Goal: Transaction & Acquisition: Purchase product/service

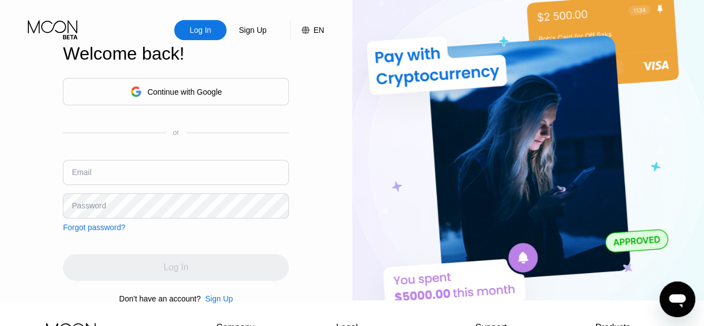
type input "[EMAIL_ADDRESS][DOMAIN_NAME]"
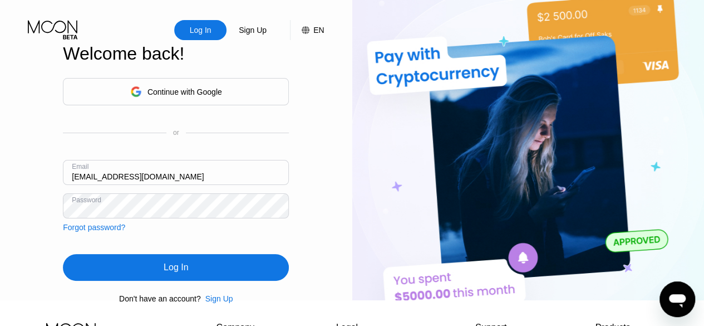
click at [209, 268] on div "Log In" at bounding box center [176, 267] width 226 height 27
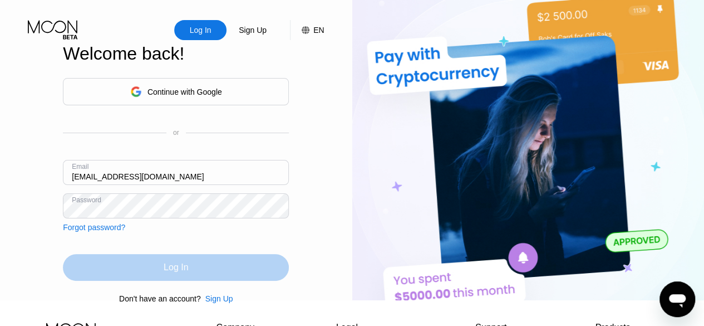
click at [209, 268] on div "Log In" at bounding box center [176, 267] width 226 height 27
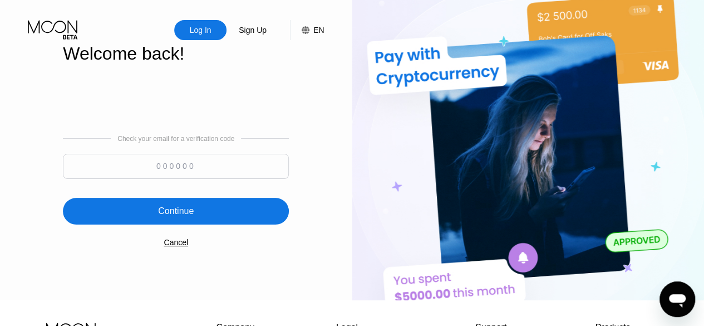
click at [183, 163] on input at bounding box center [176, 166] width 226 height 25
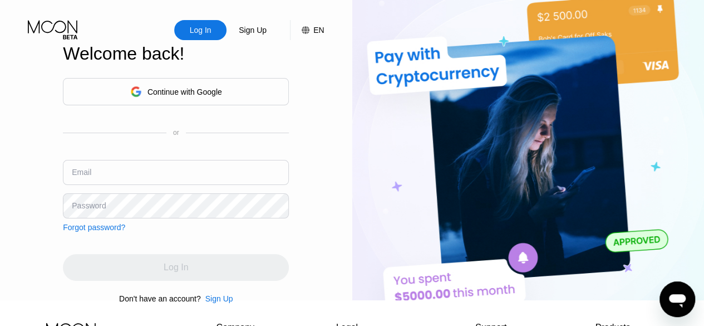
type input "[EMAIL_ADDRESS][DOMAIN_NAME]"
click at [243, 258] on div "Continue with Google or Email [EMAIL_ADDRESS][DOMAIN_NAME] Password Forgot pass…" at bounding box center [176, 190] width 226 height 226
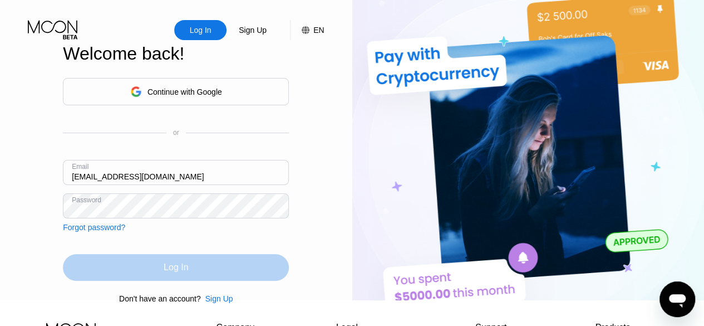
click at [239, 270] on div "Log In" at bounding box center [176, 267] width 226 height 27
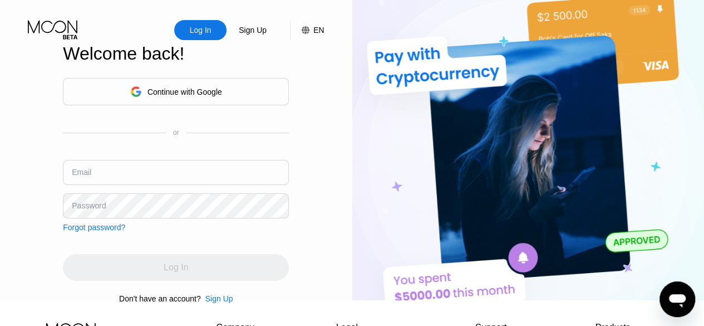
type input "[EMAIL_ADDRESS][DOMAIN_NAME]"
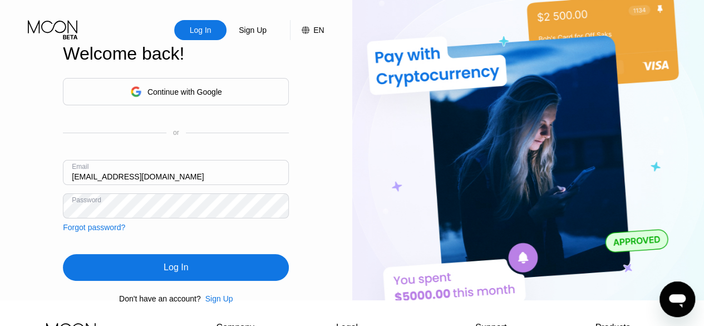
click at [174, 243] on div "Continue with Google or Email [EMAIL_ADDRESS][DOMAIN_NAME] Password Forgot pass…" at bounding box center [176, 190] width 226 height 226
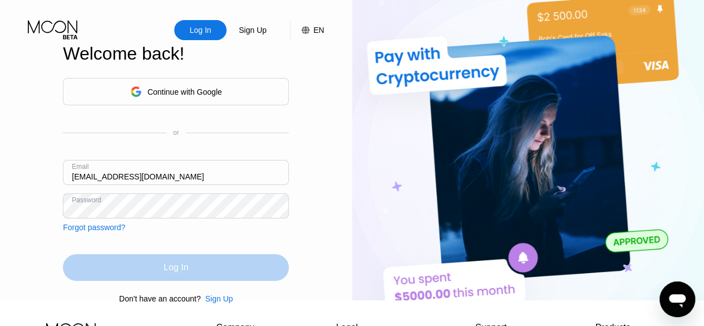
click at [186, 268] on div "Log In" at bounding box center [176, 267] width 25 height 11
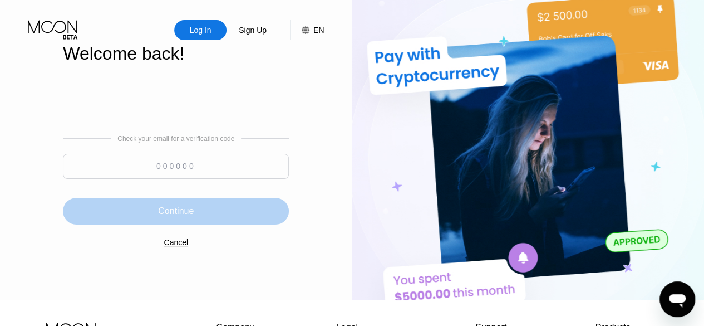
click at [226, 208] on div "Continue" at bounding box center [176, 211] width 226 height 27
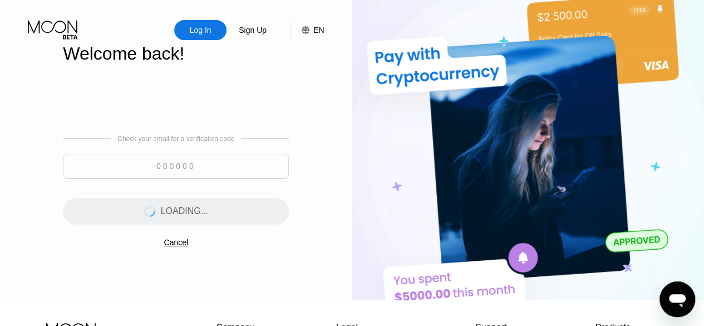
click at [217, 174] on input at bounding box center [176, 166] width 226 height 25
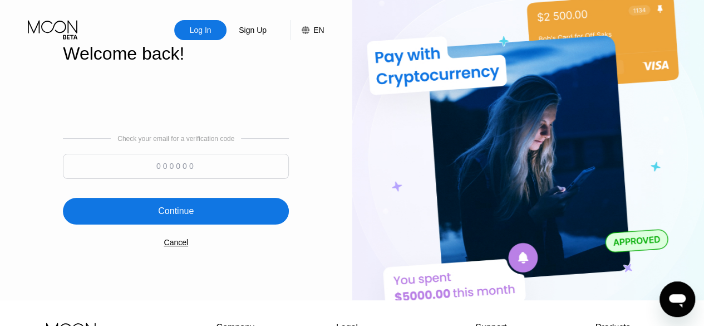
type input "0"
type input "814833"
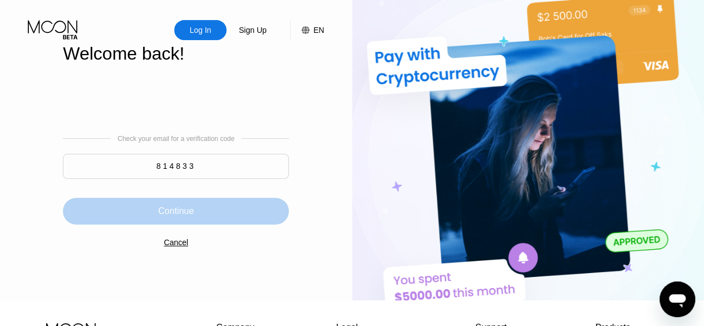
click at [184, 213] on div "Continue" at bounding box center [176, 210] width 36 height 11
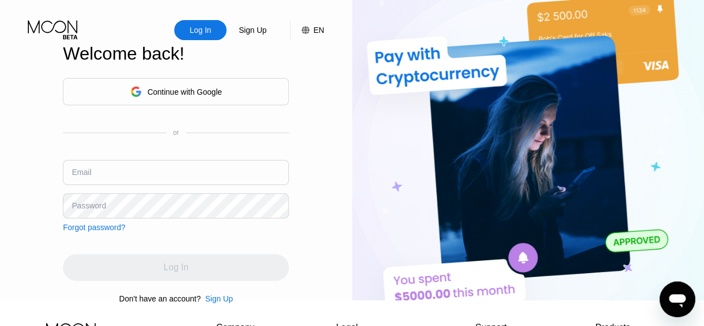
type input "[EMAIL_ADDRESS][DOMAIN_NAME]"
click at [271, 276] on div "Log In" at bounding box center [176, 267] width 226 height 27
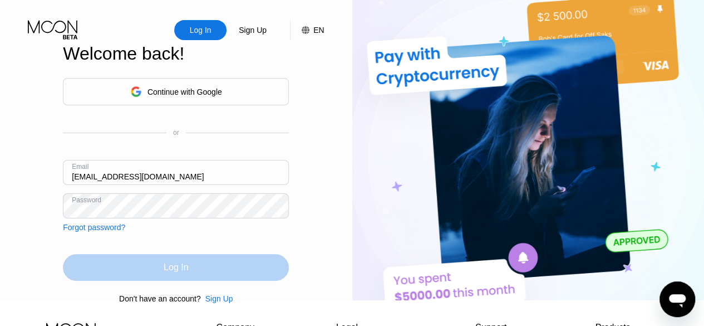
click at [245, 278] on div "Log In" at bounding box center [176, 267] width 226 height 27
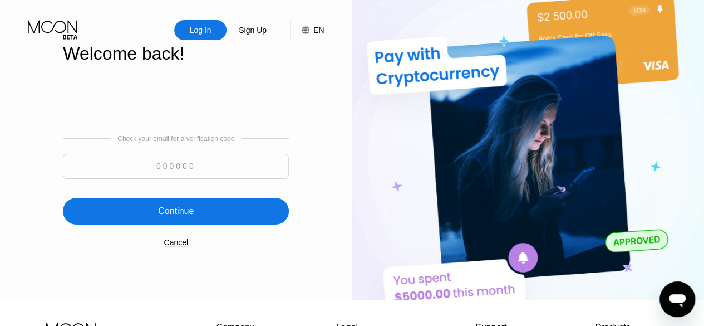
click at [264, 265] on div "Check your email for a verification code Continue Cancel" at bounding box center [176, 190] width 226 height 226
click at [203, 165] on input at bounding box center [176, 166] width 226 height 25
type input "413361"
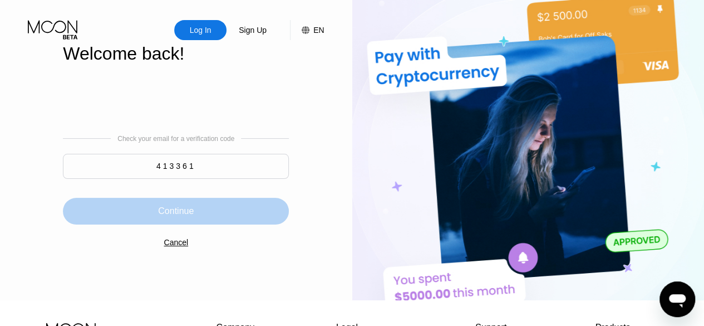
click at [191, 209] on div "Continue" at bounding box center [176, 211] width 226 height 27
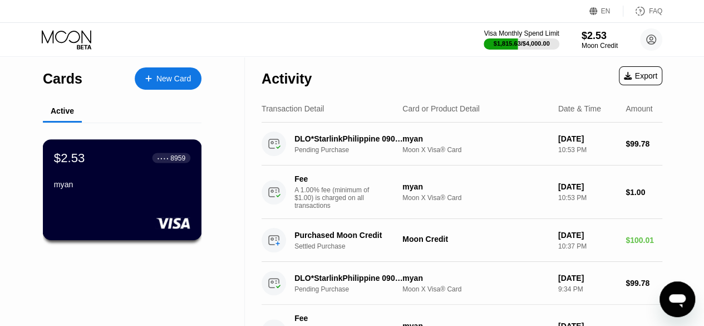
click at [158, 189] on div "myan" at bounding box center [122, 184] width 136 height 9
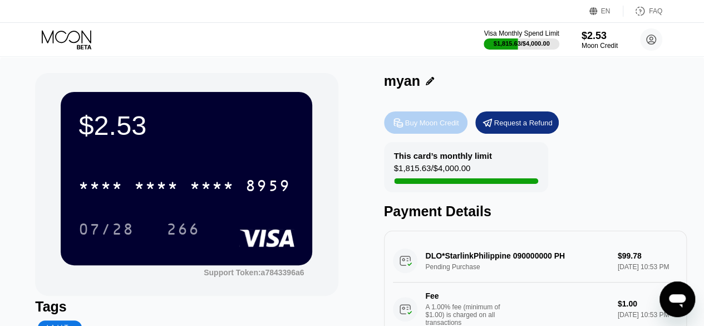
click at [422, 127] on div "Buy Moon Credit" at bounding box center [432, 122] width 54 height 9
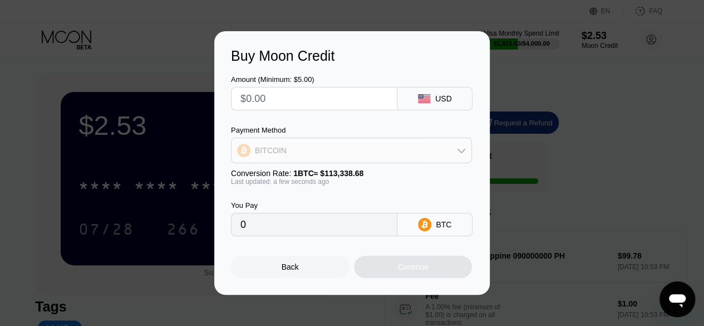
click at [400, 155] on div "BITCOIN" at bounding box center [352, 150] width 240 height 22
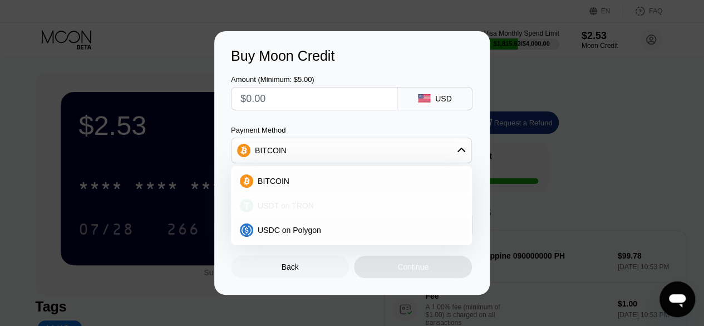
click at [359, 207] on div "USDT on TRON" at bounding box center [358, 205] width 210 height 9
type input "0.00"
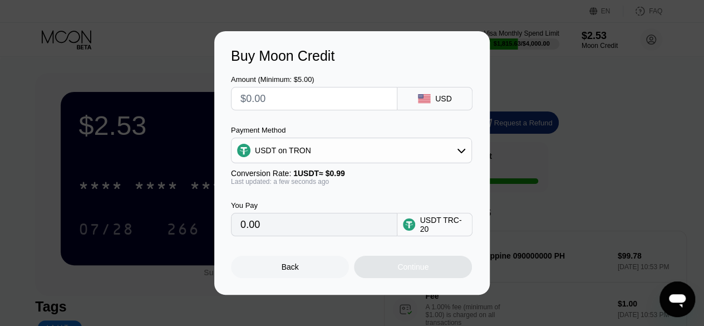
click at [317, 94] on input "text" at bounding box center [315, 98] width 148 height 22
type input "$1"
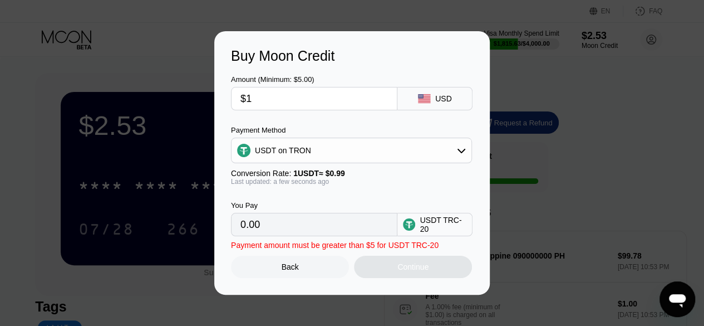
type input "1.01"
type input "$100"
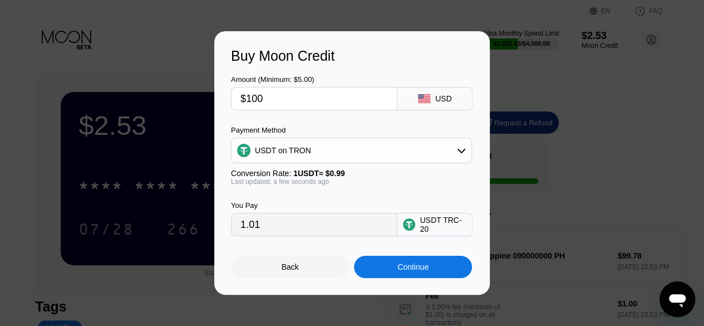
type input "101.01"
type input "$100"
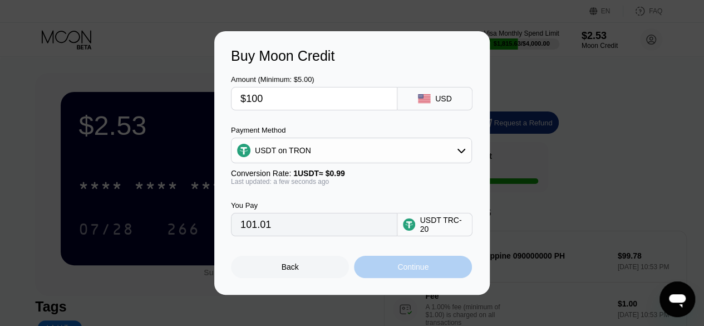
click at [419, 278] on div "Continue" at bounding box center [413, 267] width 118 height 22
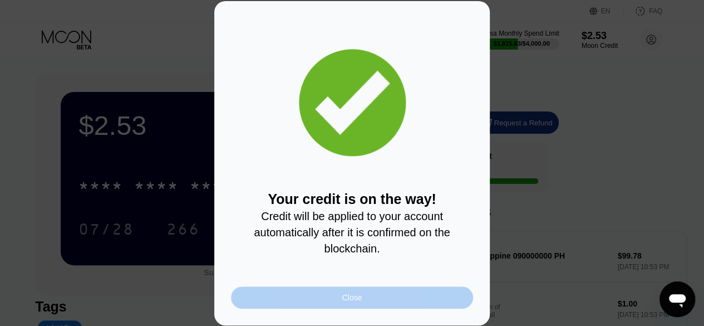
click at [398, 292] on div "Close" at bounding box center [352, 297] width 242 height 22
